Goal: Transaction & Acquisition: Purchase product/service

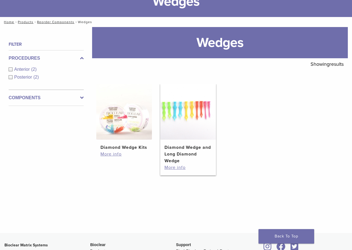
scroll to position [56, 0]
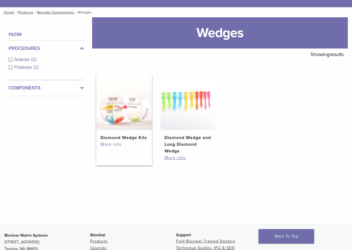
click at [111, 141] on link "More info" at bounding box center [124, 144] width 47 height 7
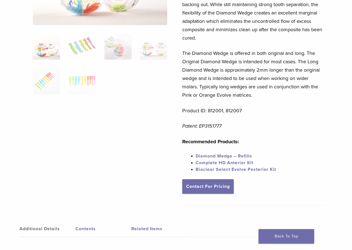
scroll to position [139, 0]
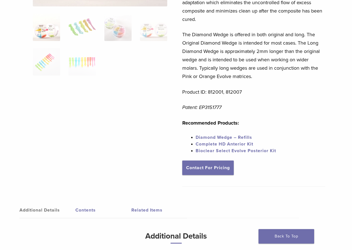
click at [230, 137] on link "Diamond Wedge – Refills" at bounding box center [224, 138] width 57 height 6
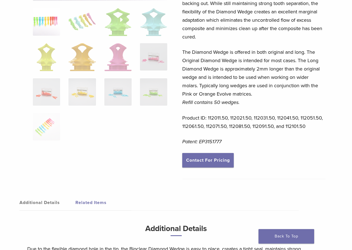
scroll to position [87, 0]
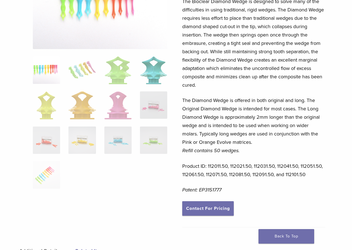
click at [151, 69] on img at bounding box center [153, 70] width 27 height 28
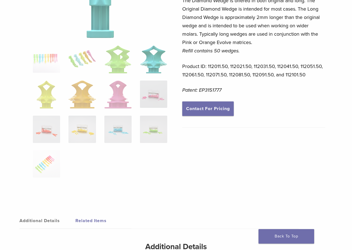
scroll to position [198, 0]
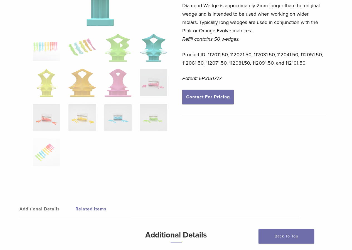
click at [131, 141] on ol at bounding box center [100, 103] width 143 height 139
click at [125, 123] on img at bounding box center [117, 117] width 27 height 27
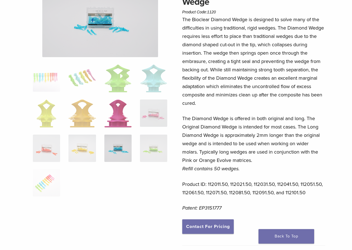
scroll to position [87, 0]
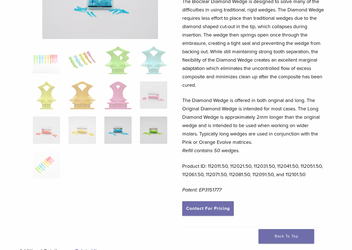
click at [162, 132] on img at bounding box center [153, 129] width 27 height 27
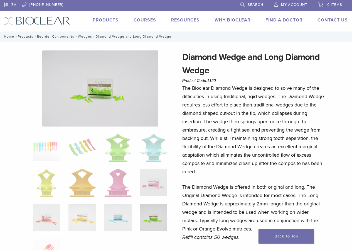
scroll to position [0, 0]
click at [113, 20] on link "Products" at bounding box center [106, 21] width 26 height 6
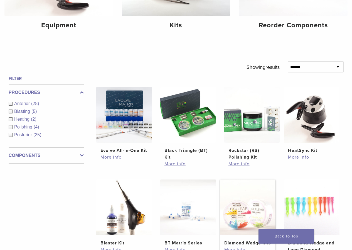
scroll to position [223, 0]
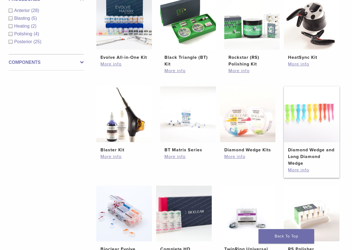
click at [304, 153] on h2 "Diamond Wedge and Long Diamond Wedge" at bounding box center [311, 157] width 47 height 20
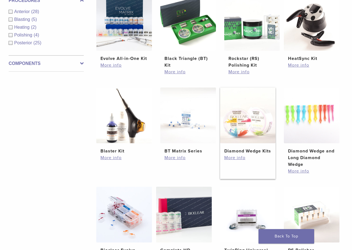
click at [258, 128] on img at bounding box center [248, 115] width 56 height 56
